Goal: Information Seeking & Learning: Learn about a topic

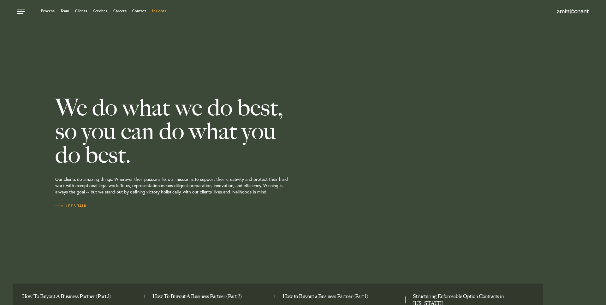
click at [163, 11] on link "Insights" at bounding box center [159, 11] width 14 height 4
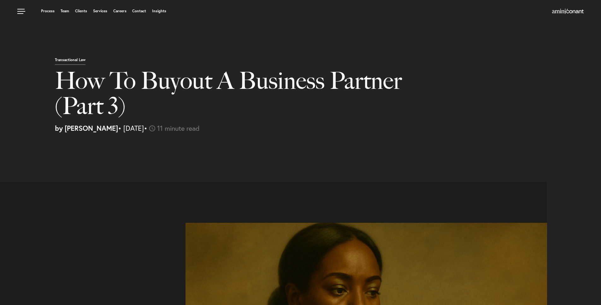
select select "US"
select select "Austin"
select select "Business and Civil Litigation"
click at [150, 12] on ul "Process Team Clients Services Careers Contact Insights" at bounding box center [228, 11] width 422 height 6
click at [159, 14] on ul "Process Team Clients Services Careers Contact Insights" at bounding box center [228, 11] width 422 height 6
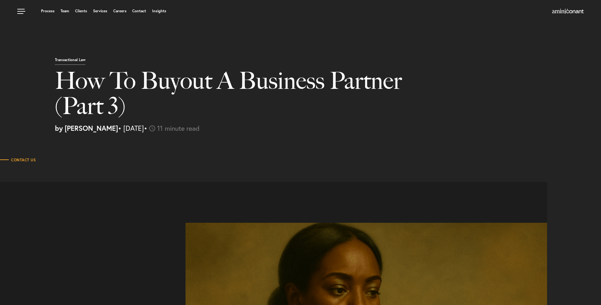
click at [162, 15] on div "Process Team Clients Services Careers Contact Insights" at bounding box center [228, 12] width 422 height 8
click at [162, 14] on div "Process Team Clients Services Careers Contact Insights" at bounding box center [228, 12] width 422 height 8
click at [161, 12] on link "Insights" at bounding box center [159, 11] width 14 height 4
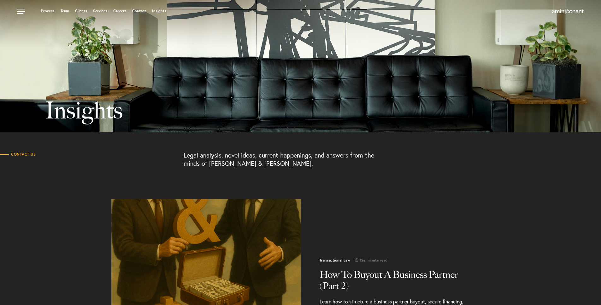
click at [492, 150] on section "Contact Us Legal analysis, novel ideas, current happenings, and answers from th…" at bounding box center [300, 163] width 601 height 61
click at [315, 155] on p "Legal analysis, novel ideas, current happenings, and answers from the minds of …" at bounding box center [285, 159] width 202 height 16
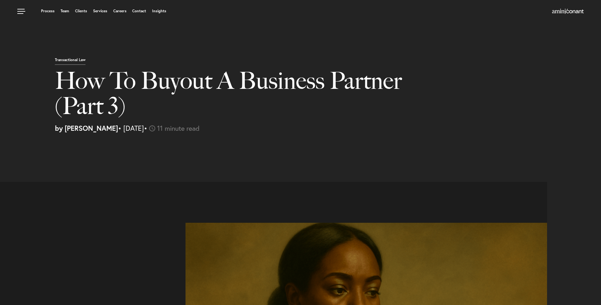
select select "US"
select select "Austin"
select select "Business and Civil Litigation"
click at [165, 13] on link "Insights" at bounding box center [159, 11] width 14 height 4
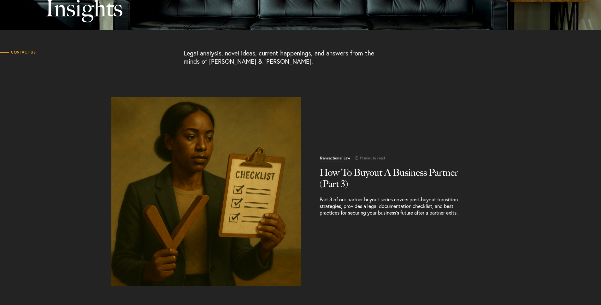
scroll to position [208, 0]
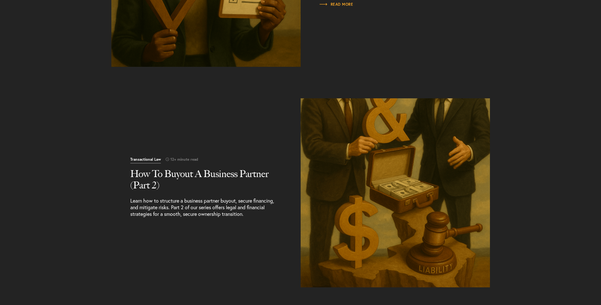
scroll to position [323, 0]
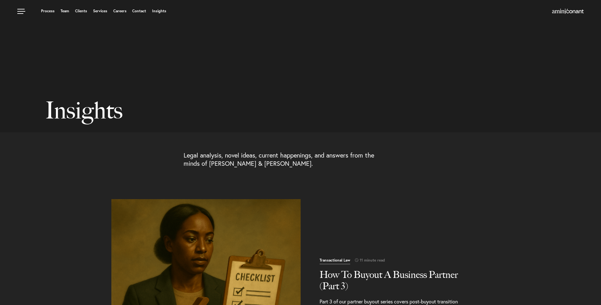
click at [330, 80] on div at bounding box center [300, 66] width 601 height 133
